Goal: Subscribe to service/newsletter

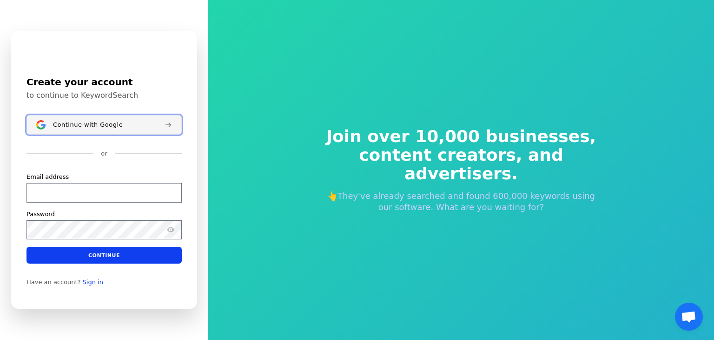
click at [72, 132] on button "Continue with Google" at bounding box center [104, 125] width 155 height 20
